Goal: Obtain resource: Obtain resource

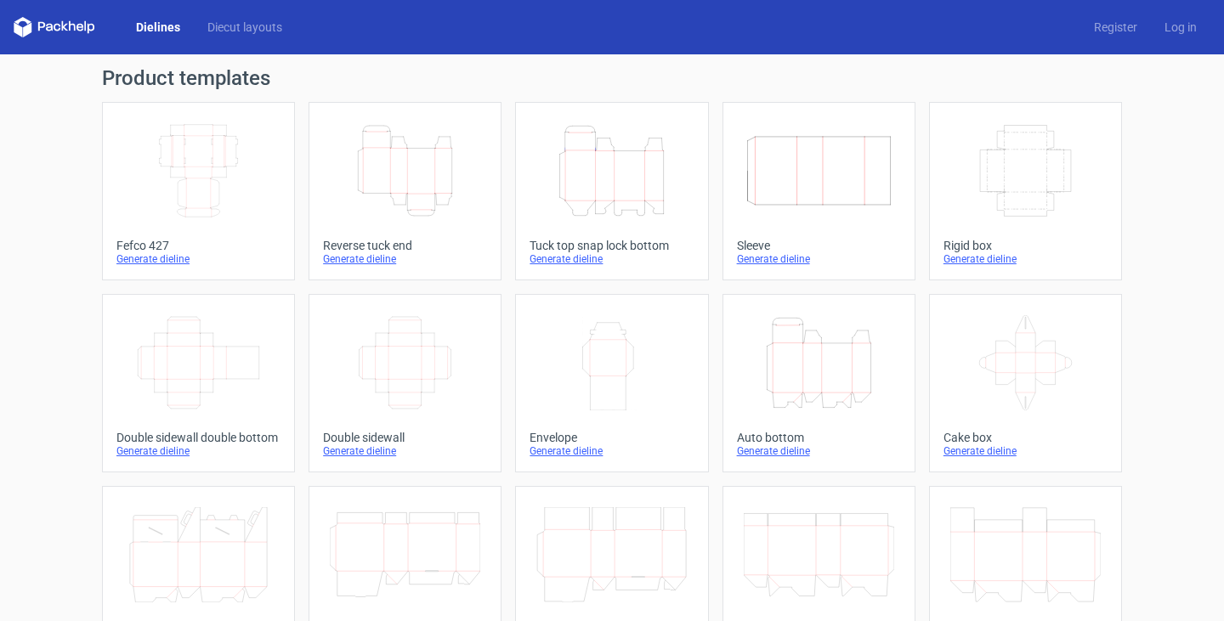
click at [336, 163] on icon "Height Depth Width" at bounding box center [405, 170] width 150 height 95
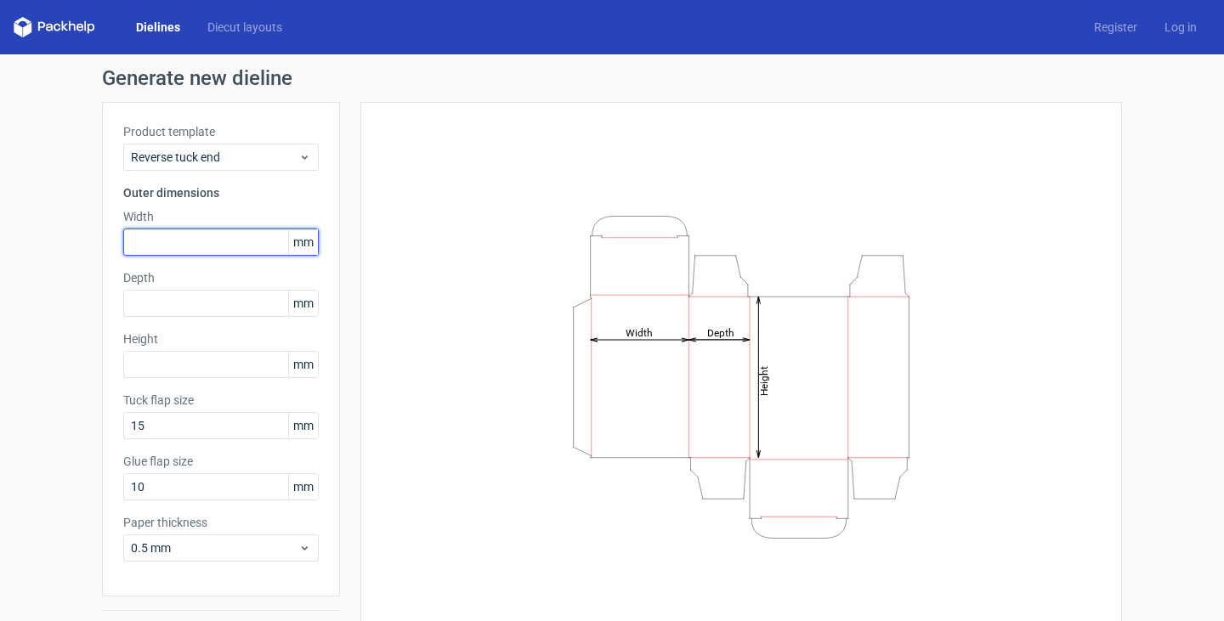
click at [128, 242] on input "text" at bounding box center [220, 242] width 195 height 27
type input "180"
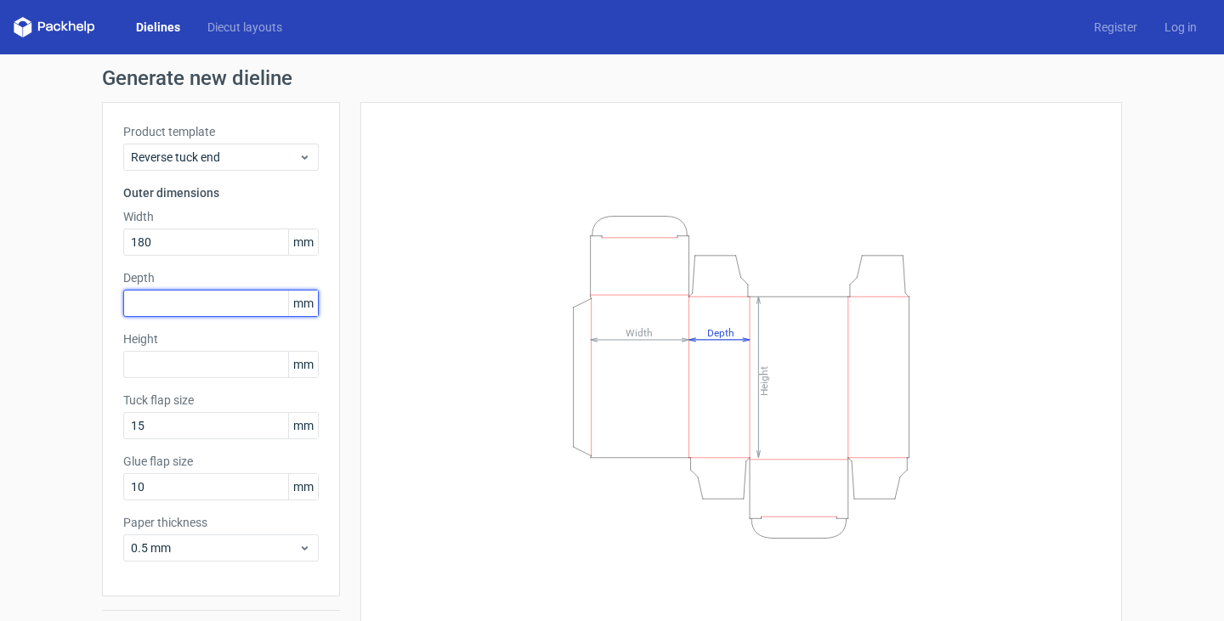
click at [150, 310] on input "text" at bounding box center [220, 303] width 195 height 27
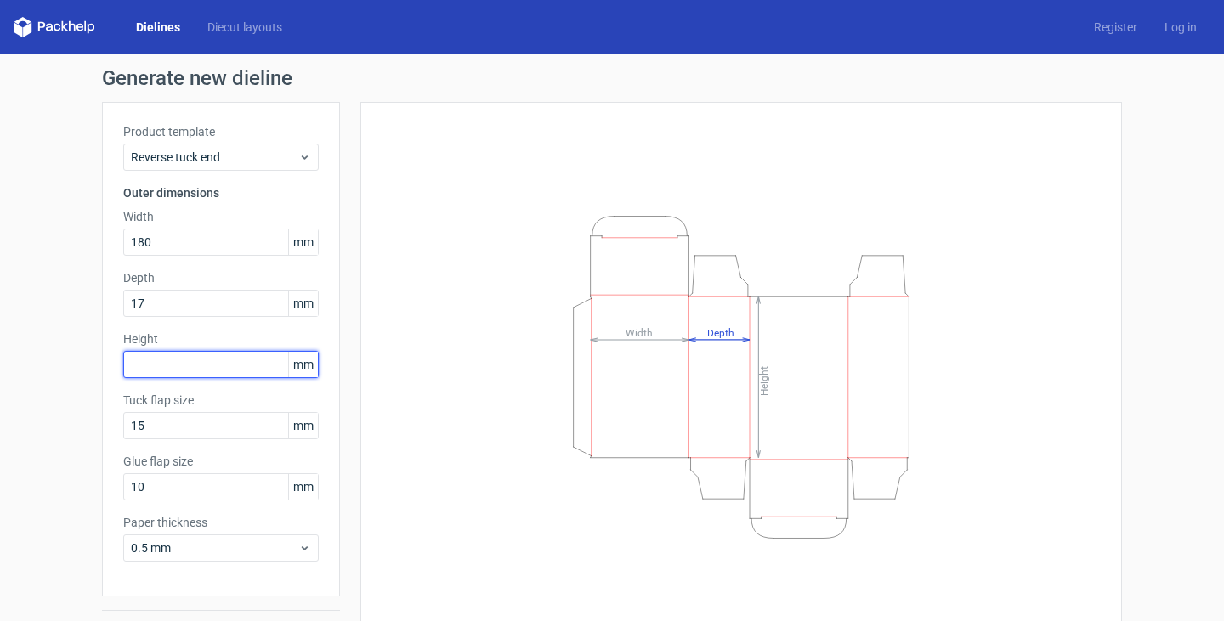
click at [159, 357] on div "Product template Reverse tuck end Outer dimensions Width 180 mm Depth 17 mm Hei…" at bounding box center [221, 349] width 238 height 495
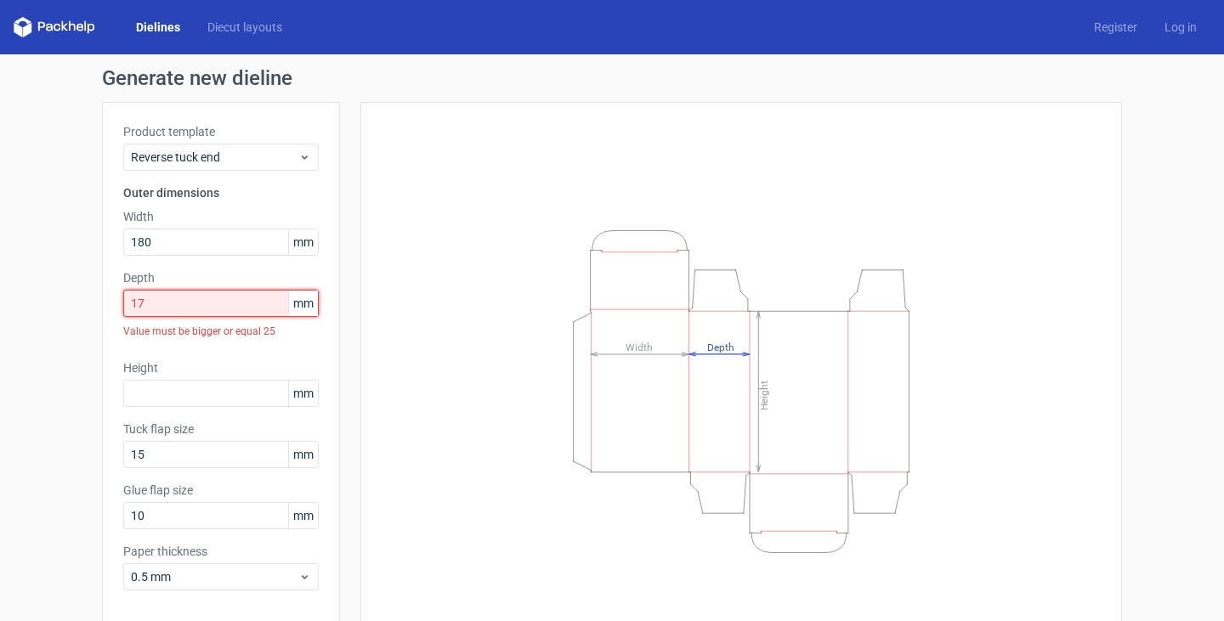
drag, startPoint x: 161, startPoint y: 315, endPoint x: 125, endPoint y: 314, distance: 36.6
click at [125, 314] on input "17" at bounding box center [220, 303] width 195 height 27
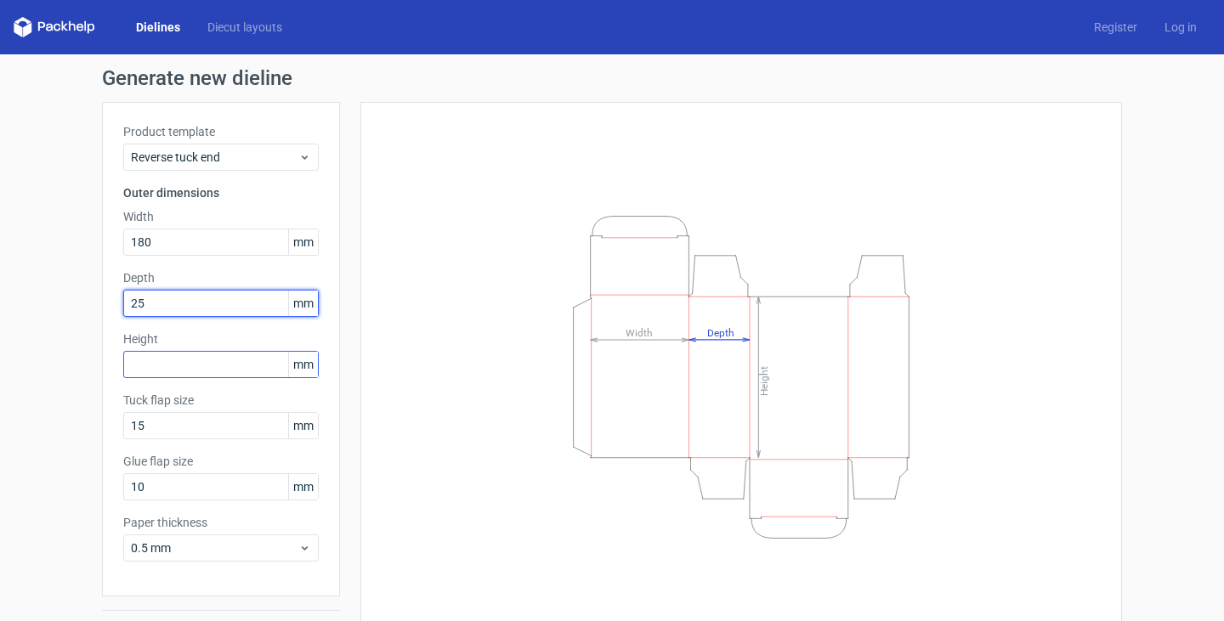
type input "25"
click at [181, 356] on input "text" at bounding box center [220, 364] width 195 height 27
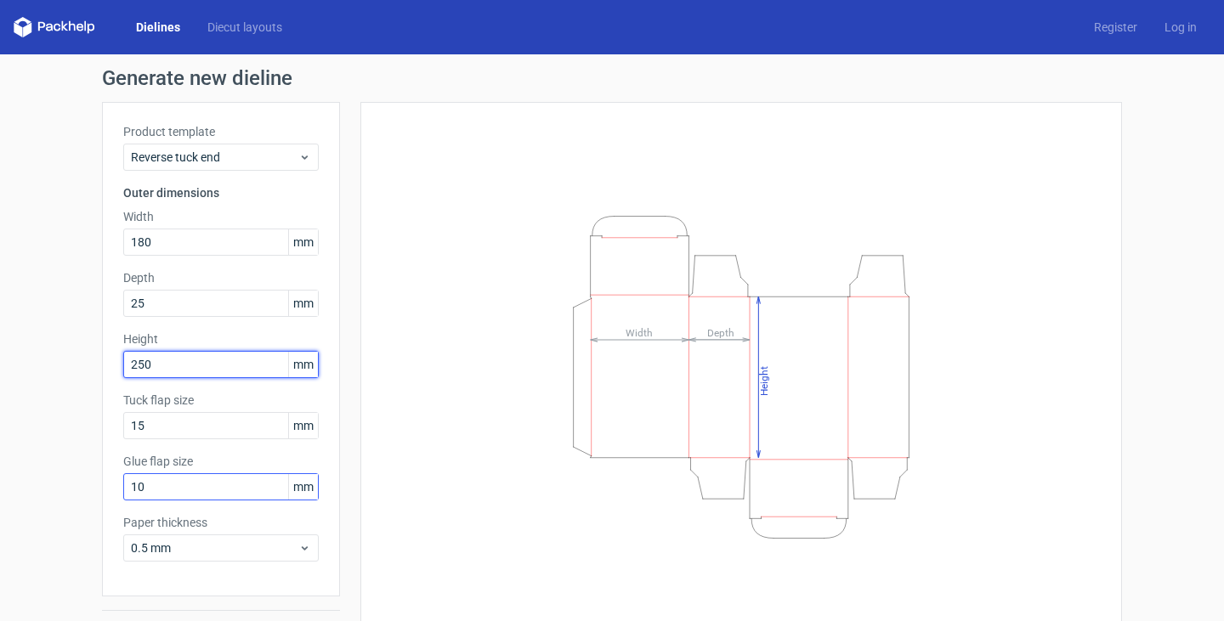
type input "250"
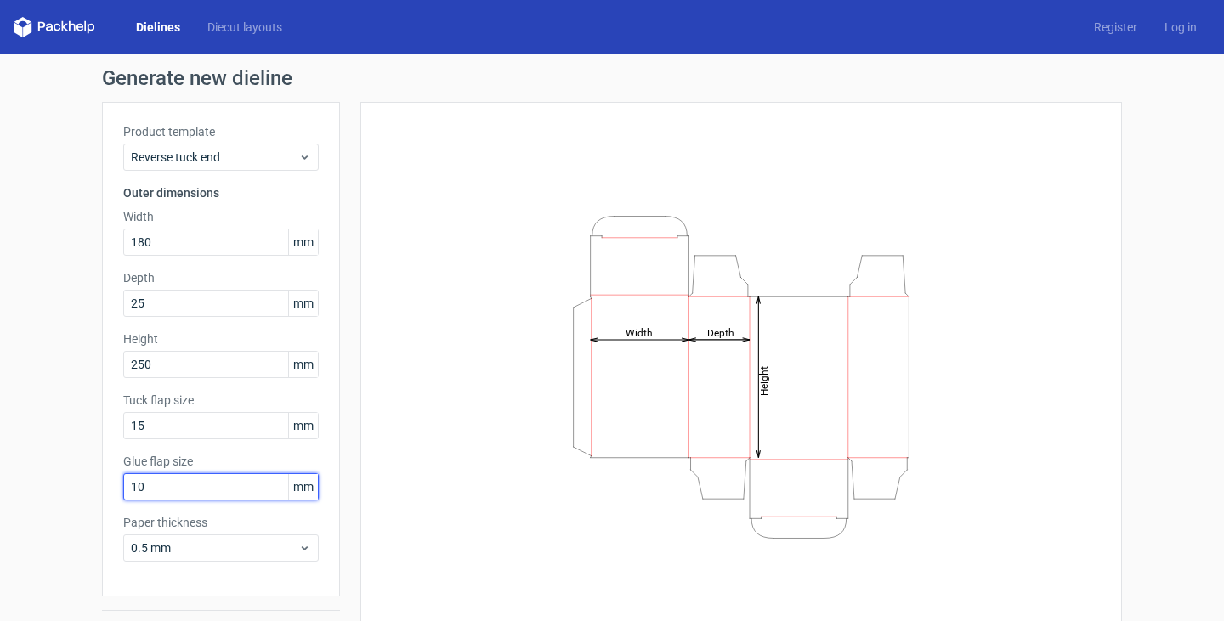
drag, startPoint x: 175, startPoint y: 494, endPoint x: 7, endPoint y: 503, distance: 168.5
click at [8, 501] on div "Generate new dieline Product template Reverse tuck end Outer dimensions Width 1…" at bounding box center [612, 359] width 1224 height 611
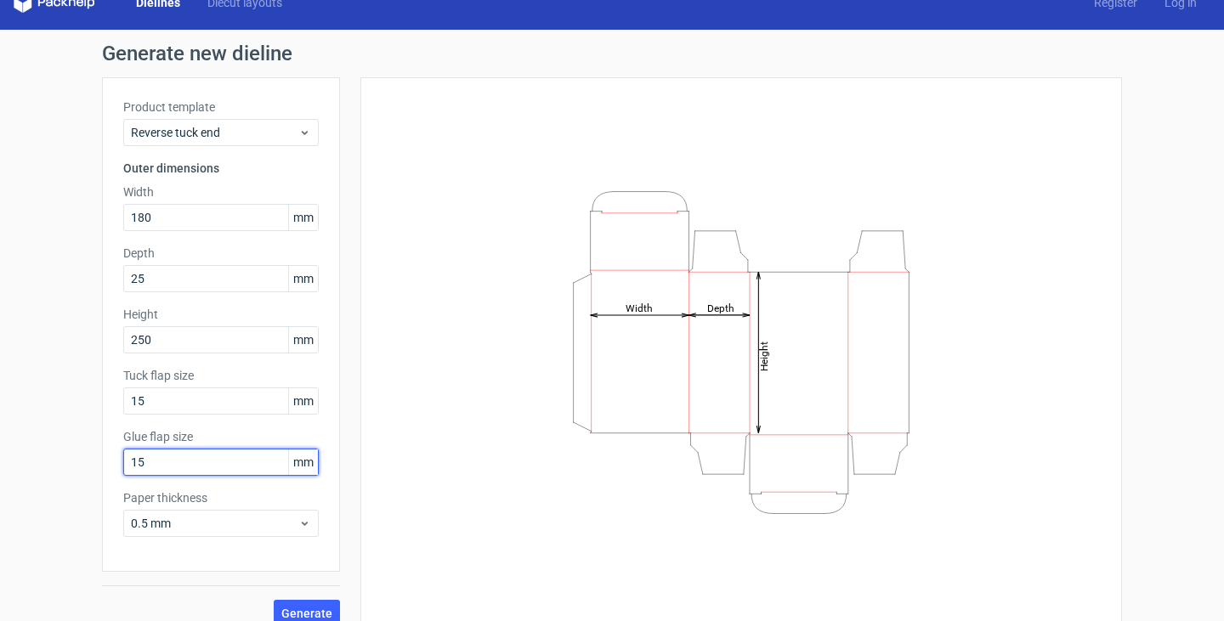
scroll to position [44, 0]
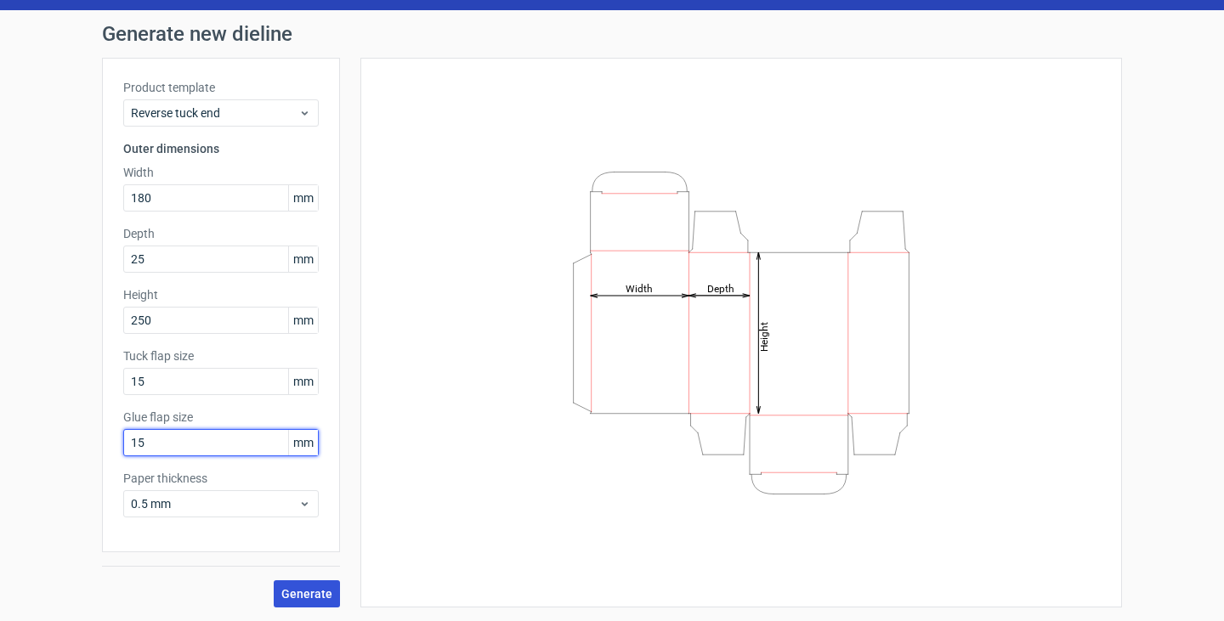
type input "15"
click at [320, 588] on span "Generate" at bounding box center [306, 594] width 51 height 12
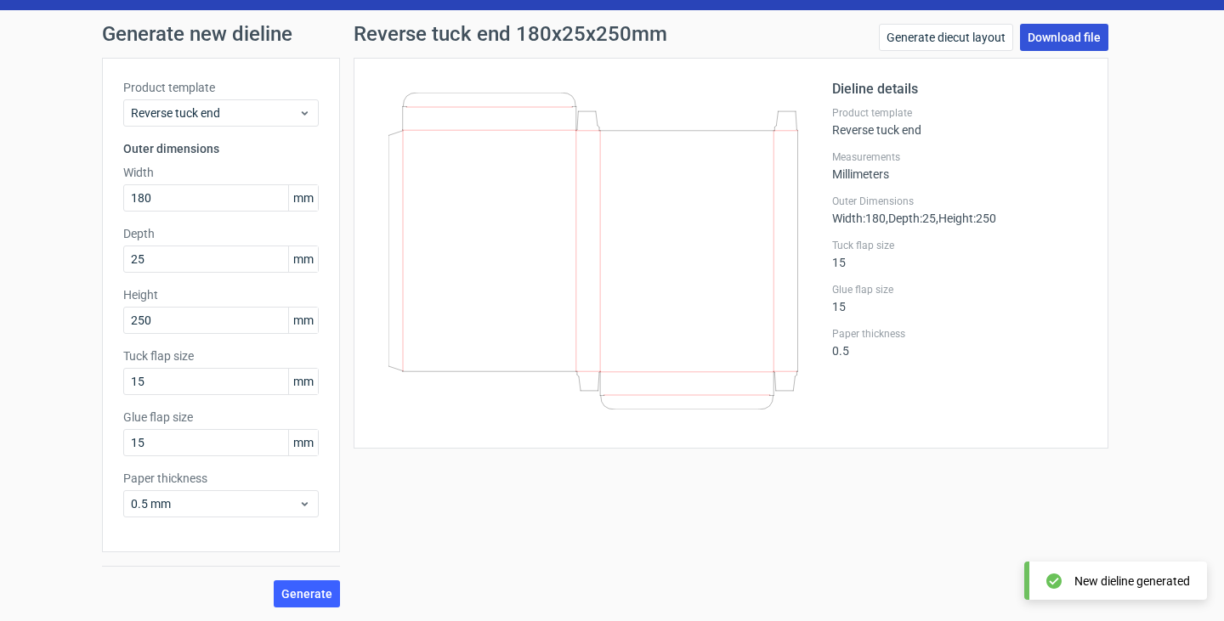
click at [1049, 42] on link "Download file" at bounding box center [1064, 37] width 88 height 27
